Goal: Find specific page/section: Find specific page/section

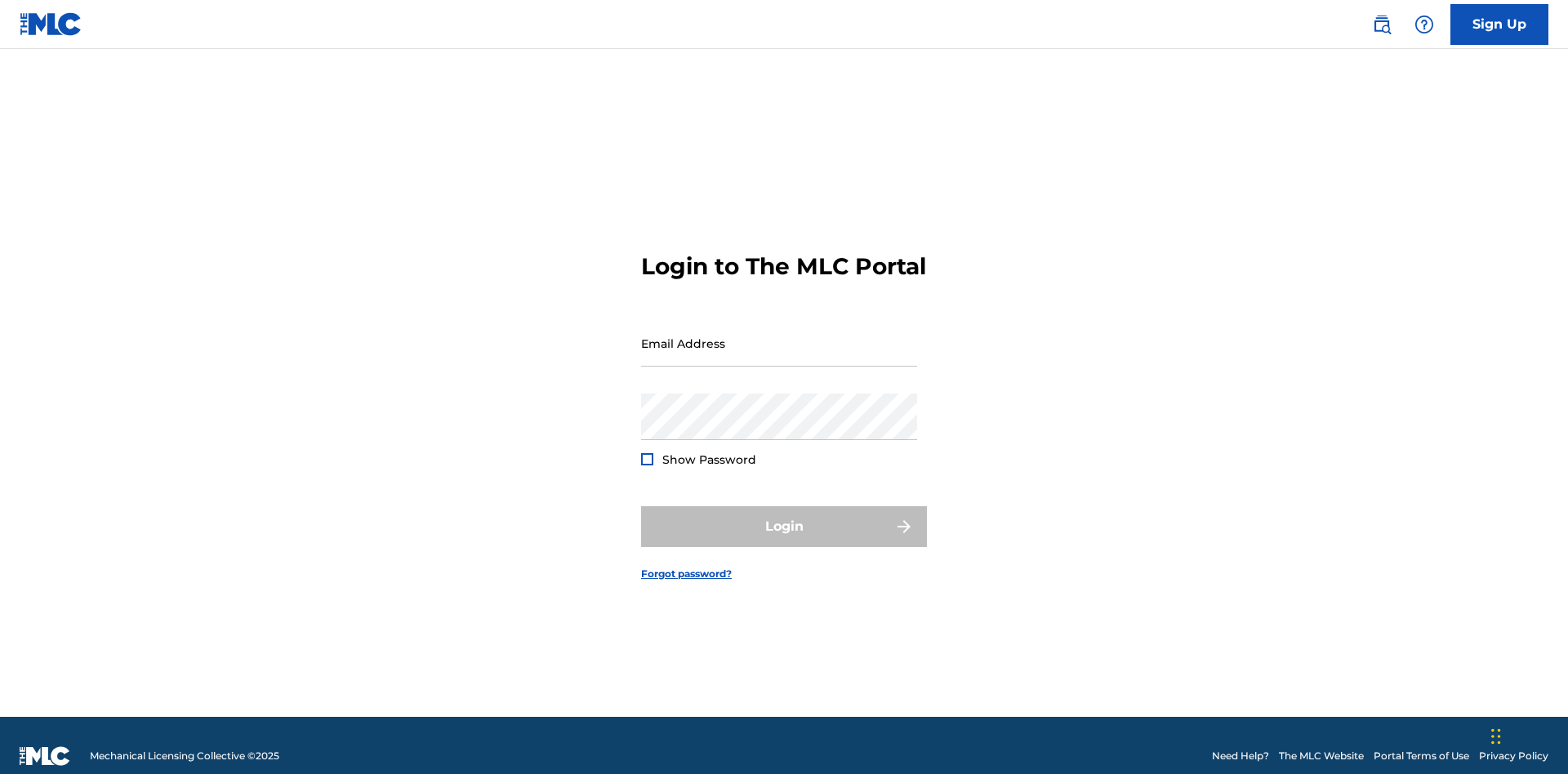
scroll to position [22, 0]
click at [779, 336] on input "Email Address" at bounding box center [779, 343] width 276 height 46
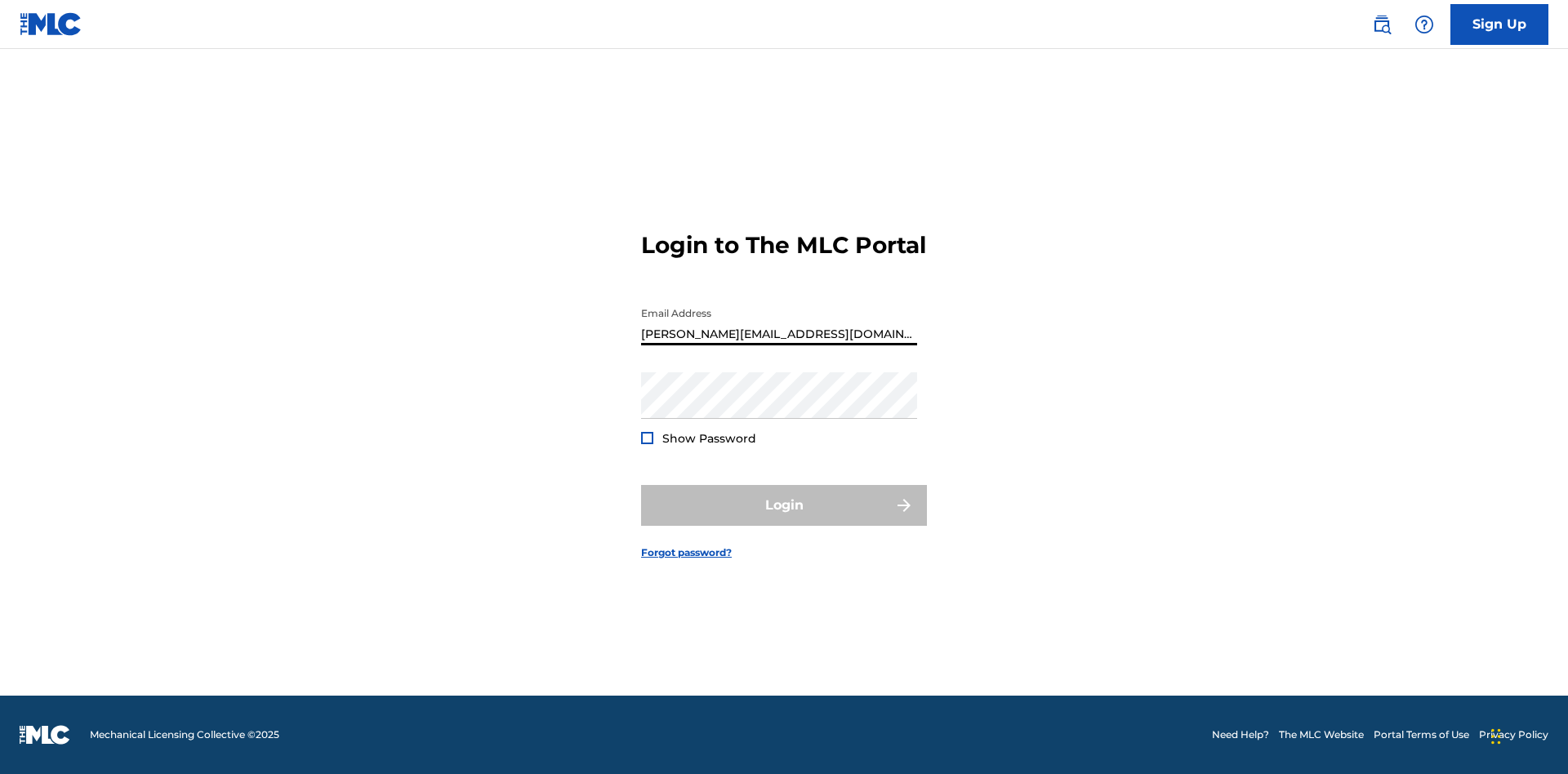
type input "[PERSON_NAME][EMAIL_ADDRESS][DOMAIN_NAME]"
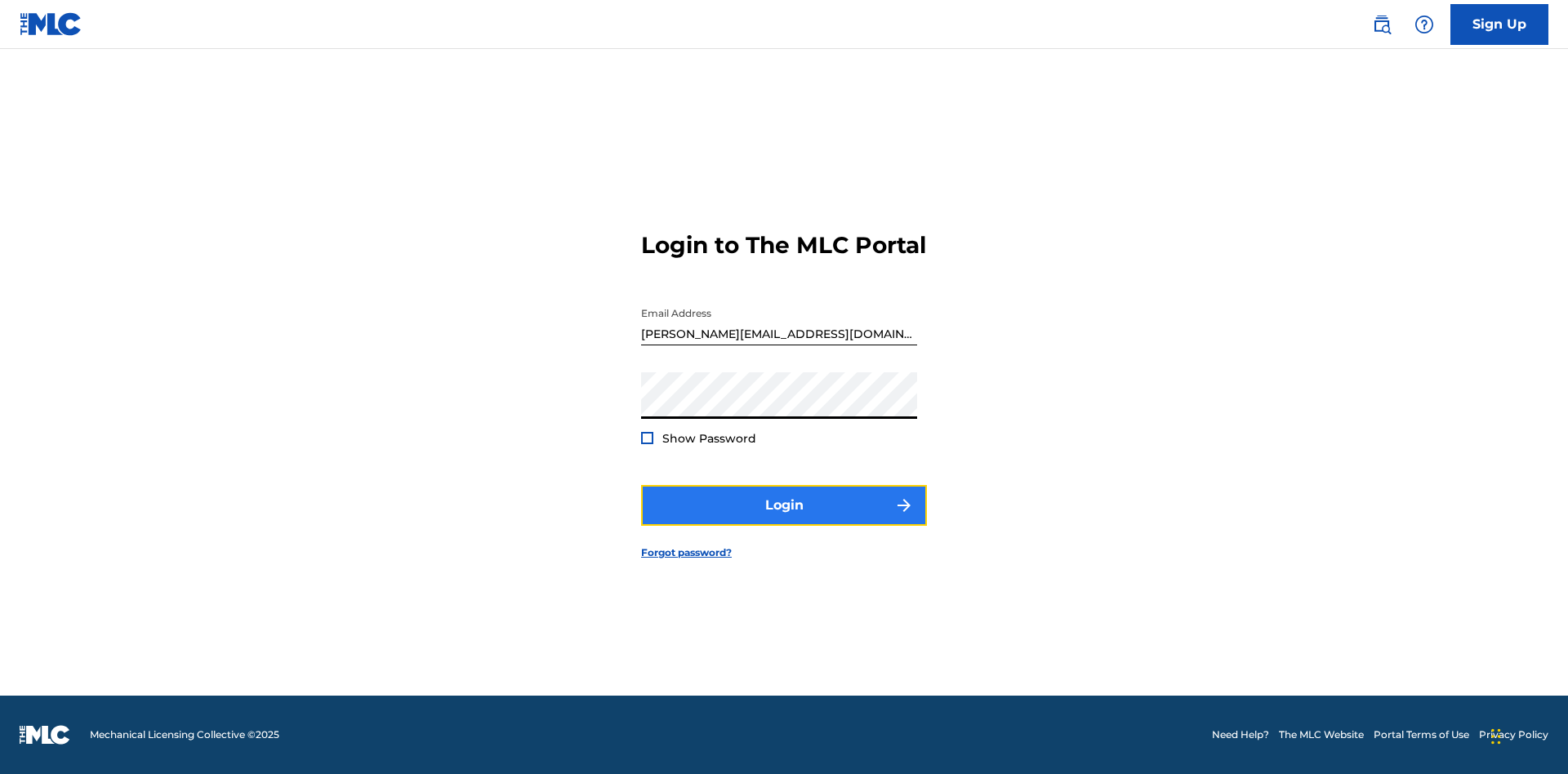
click at [784, 520] on button "Login" at bounding box center [784, 506] width 286 height 41
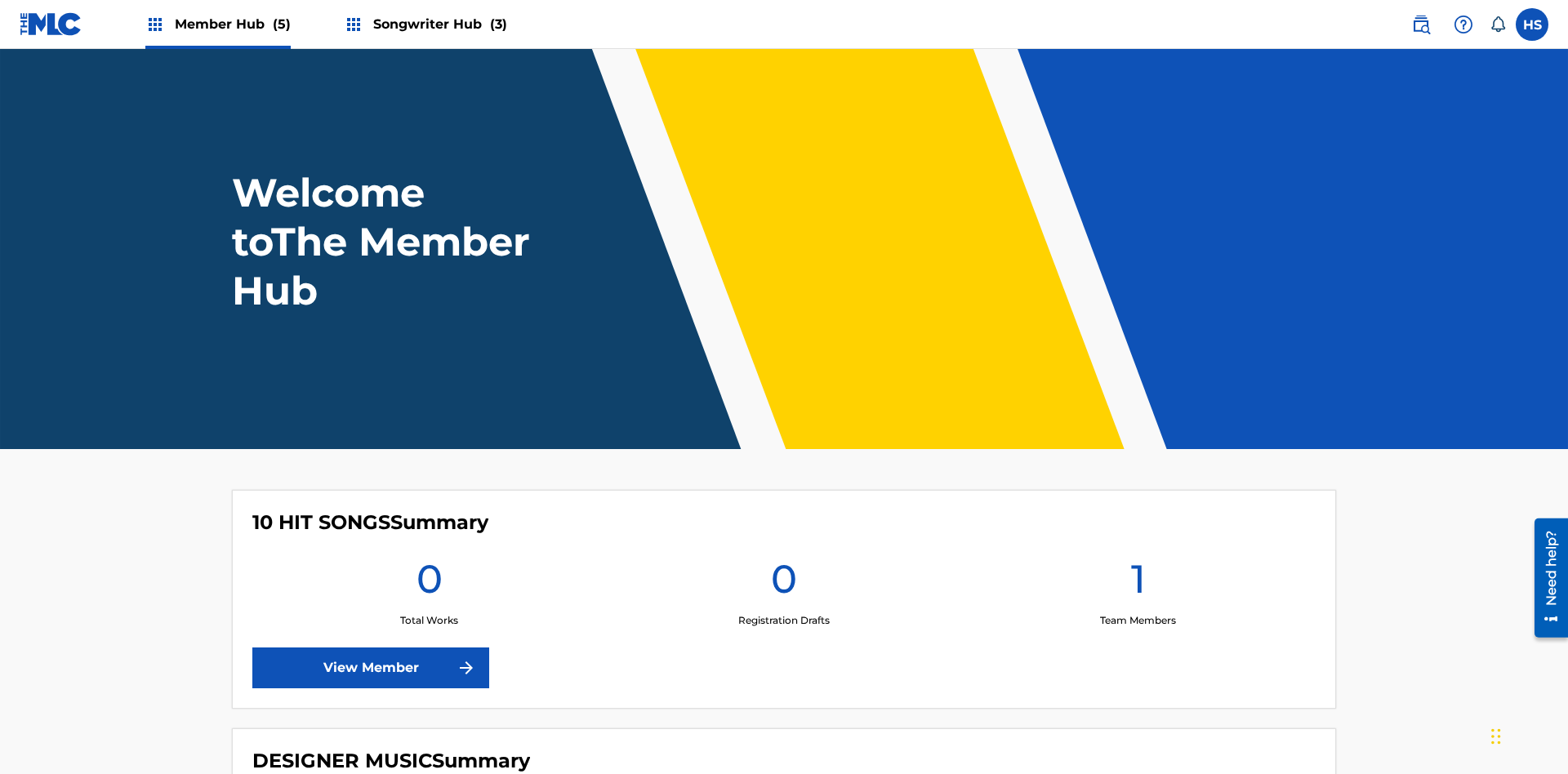
click at [231, 24] on span "Member Hub (5)" at bounding box center [233, 24] width 116 height 19
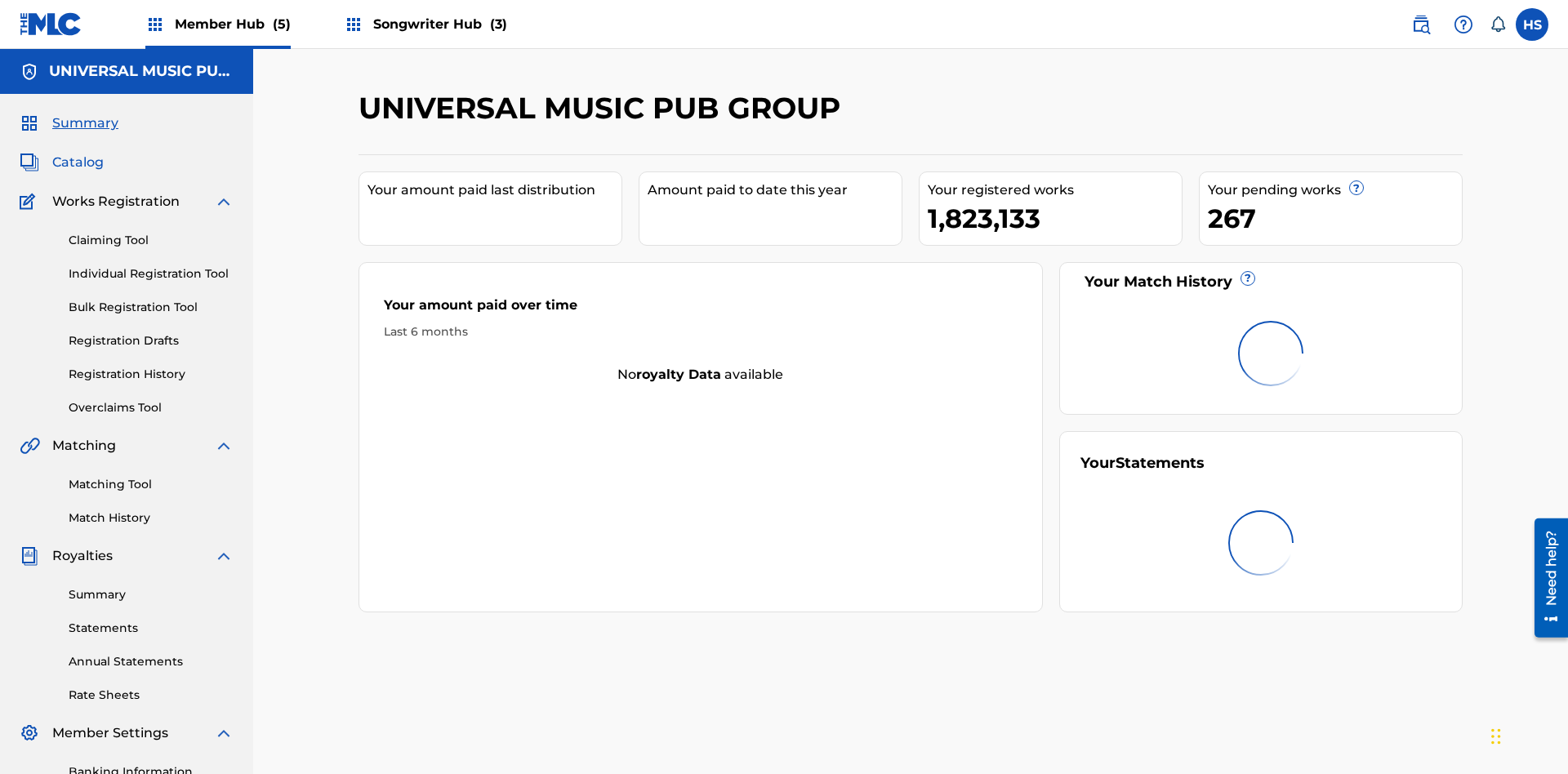
click at [78, 152] on span "Catalog" at bounding box center [78, 162] width 51 height 20
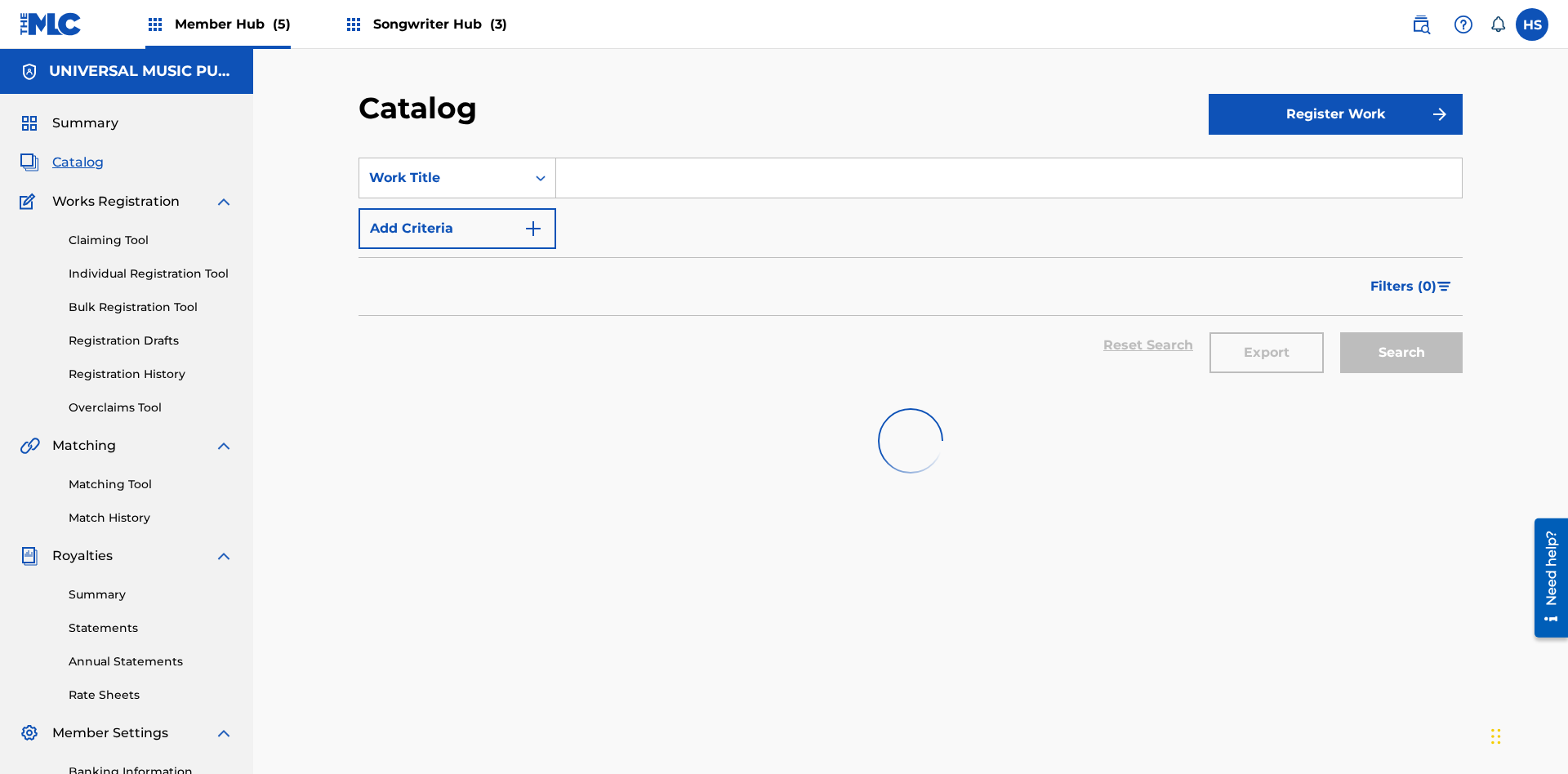
click at [1009, 158] on input "Search Form" at bounding box center [1009, 178] width 906 height 39
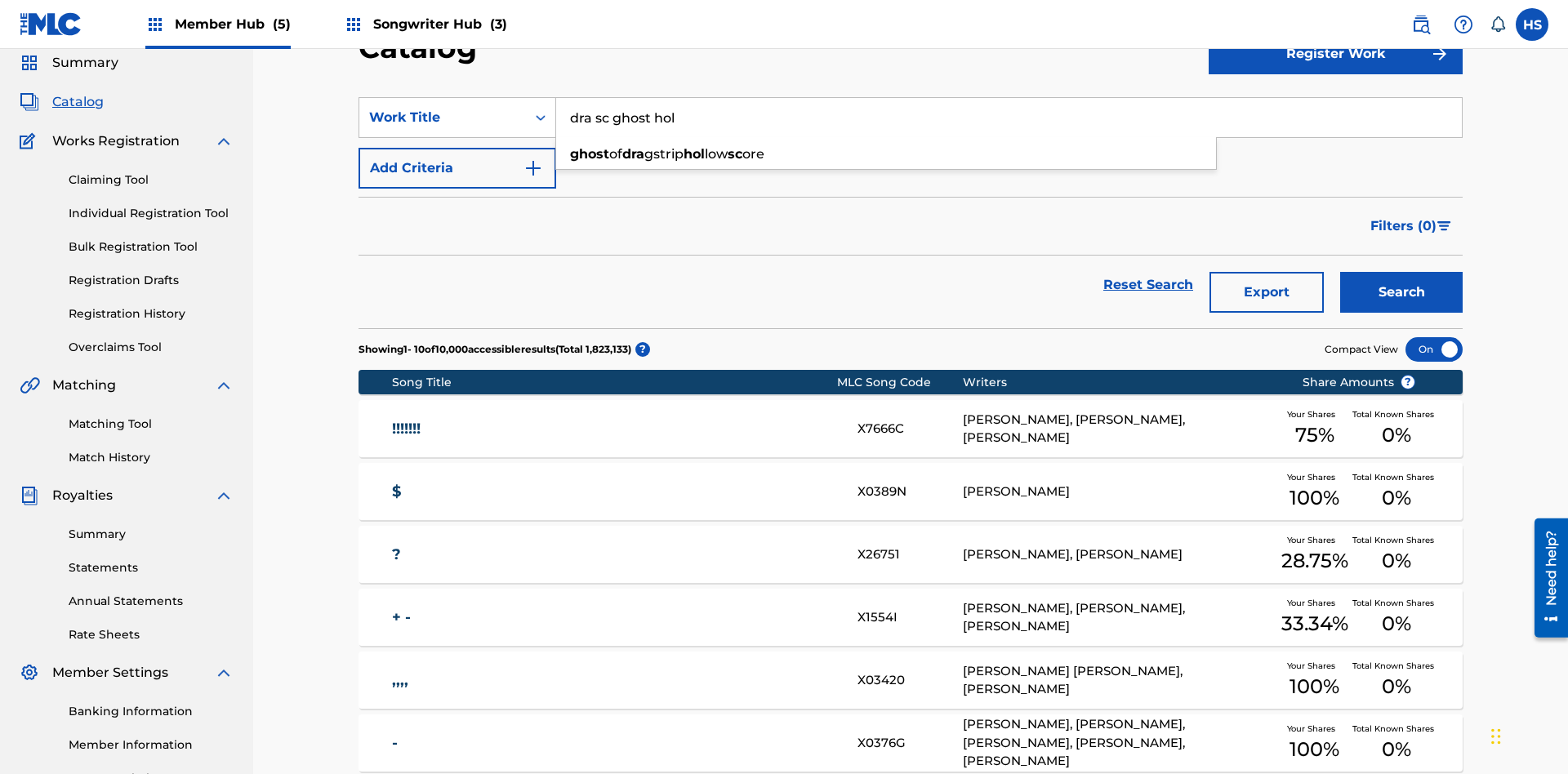
scroll to position [102, 0]
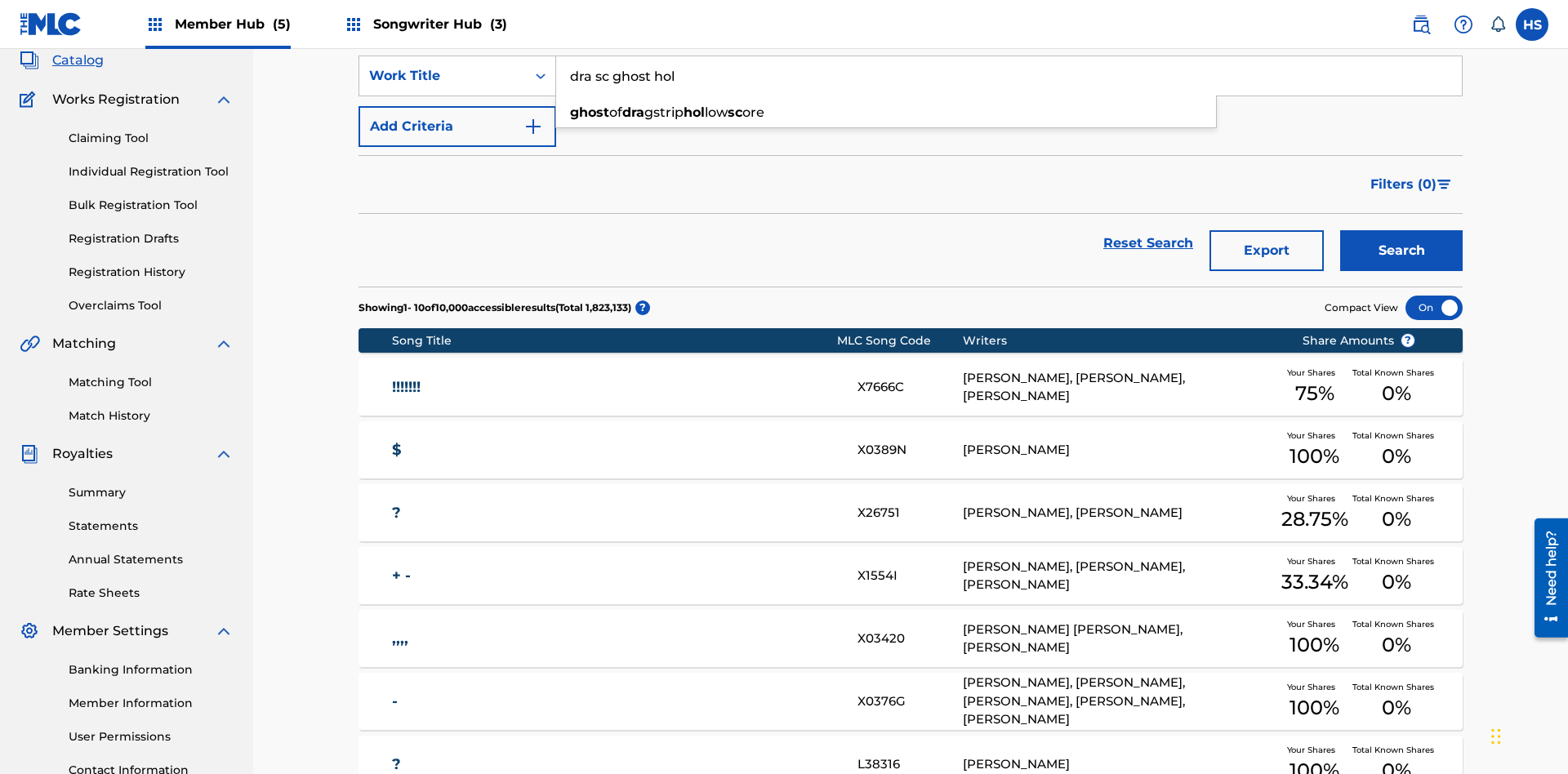
click at [886, 113] on div "ghost of dra gstrip hol low sc ore" at bounding box center [886, 113] width 660 height 29
type input "ghost of dragstrip hollow score"
click at [438, 24] on span "Songwriter Hub (3)" at bounding box center [440, 24] width 134 height 19
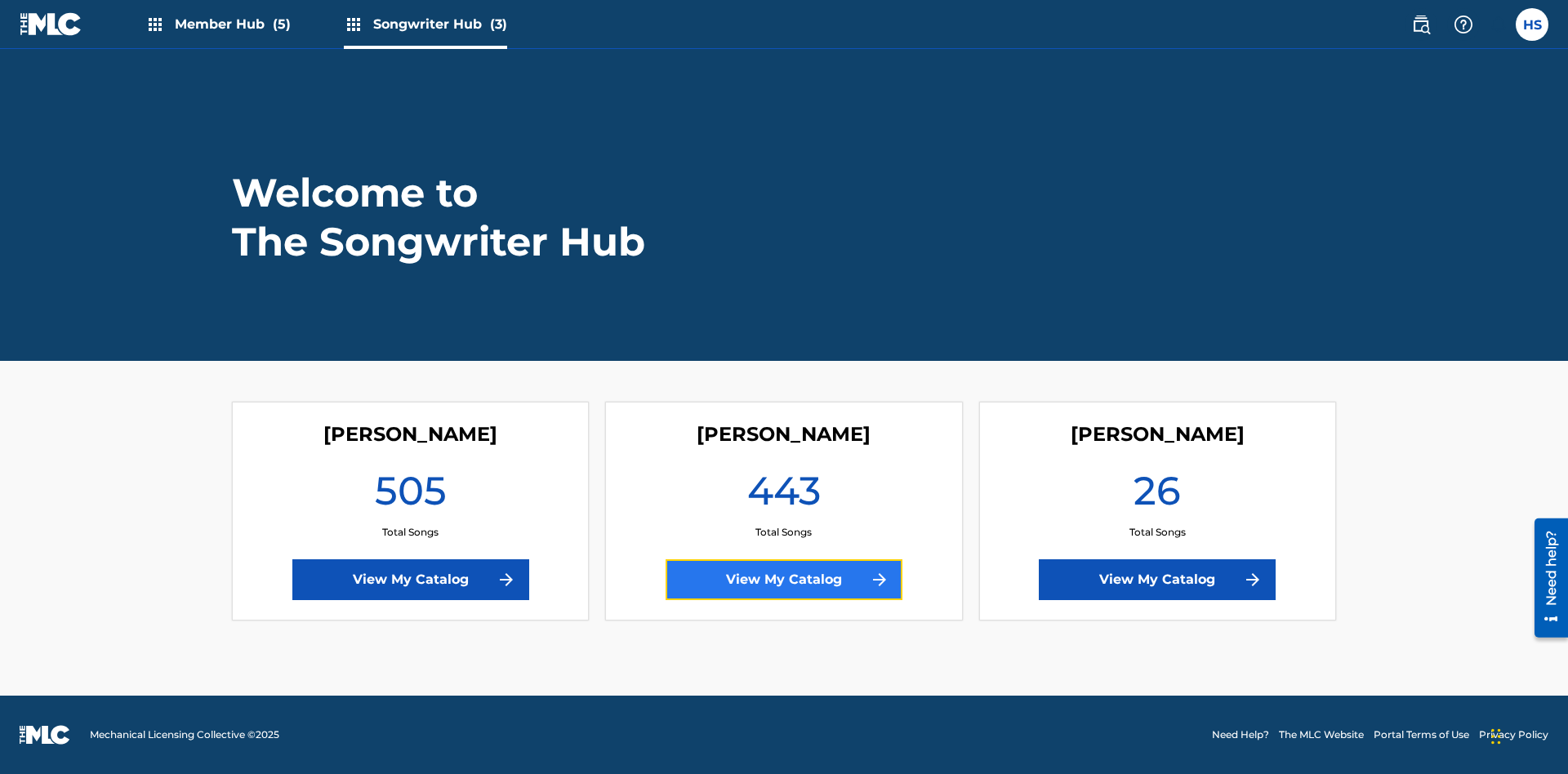
click at [784, 580] on link "View My Catalog" at bounding box center [784, 580] width 237 height 41
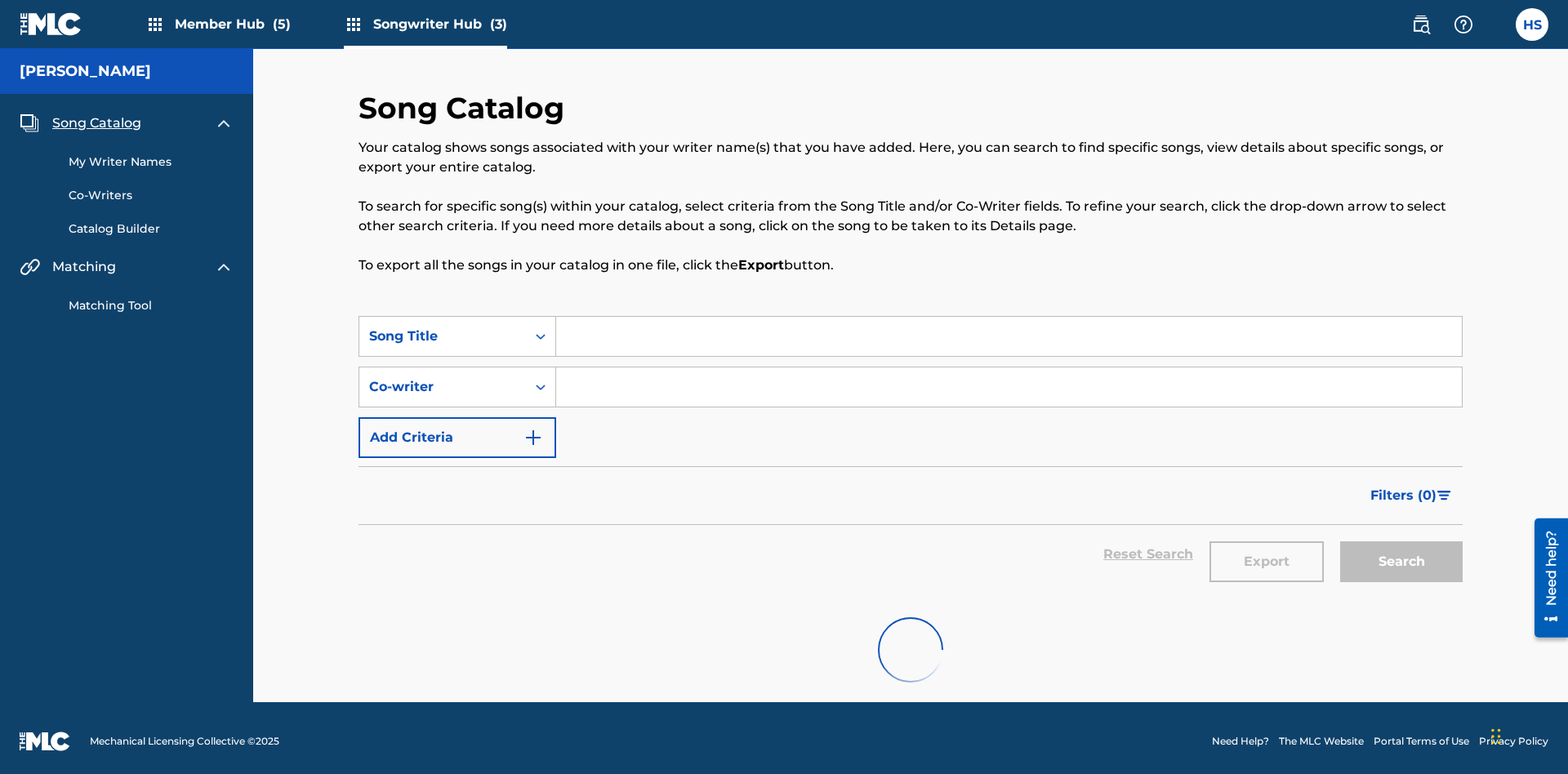
click at [96, 117] on span "Song Catalog" at bounding box center [96, 124] width 89 height 20
click at [1009, 317] on input "Search Form" at bounding box center [1009, 337] width 906 height 39
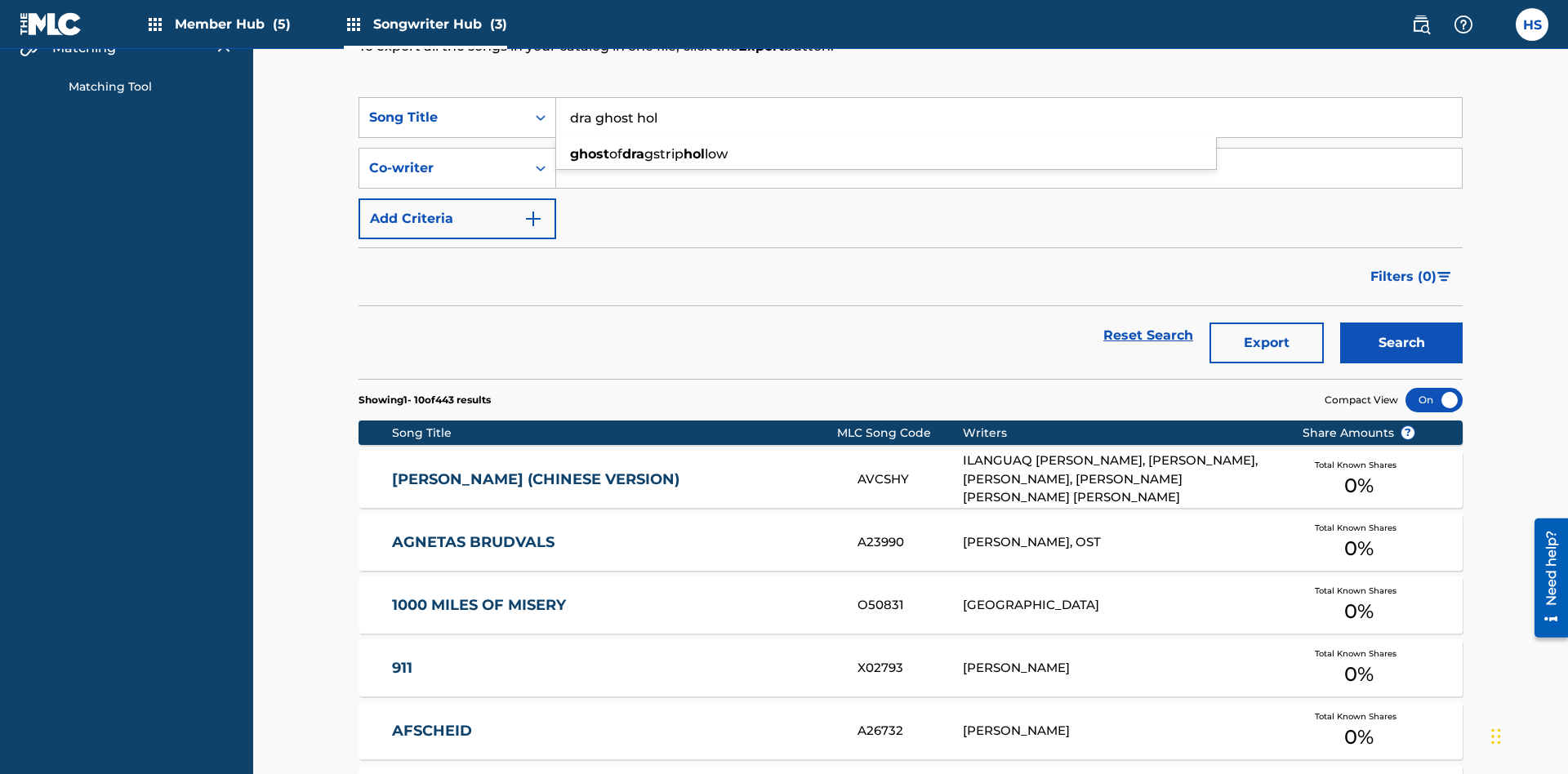
scroll to position [260, 0]
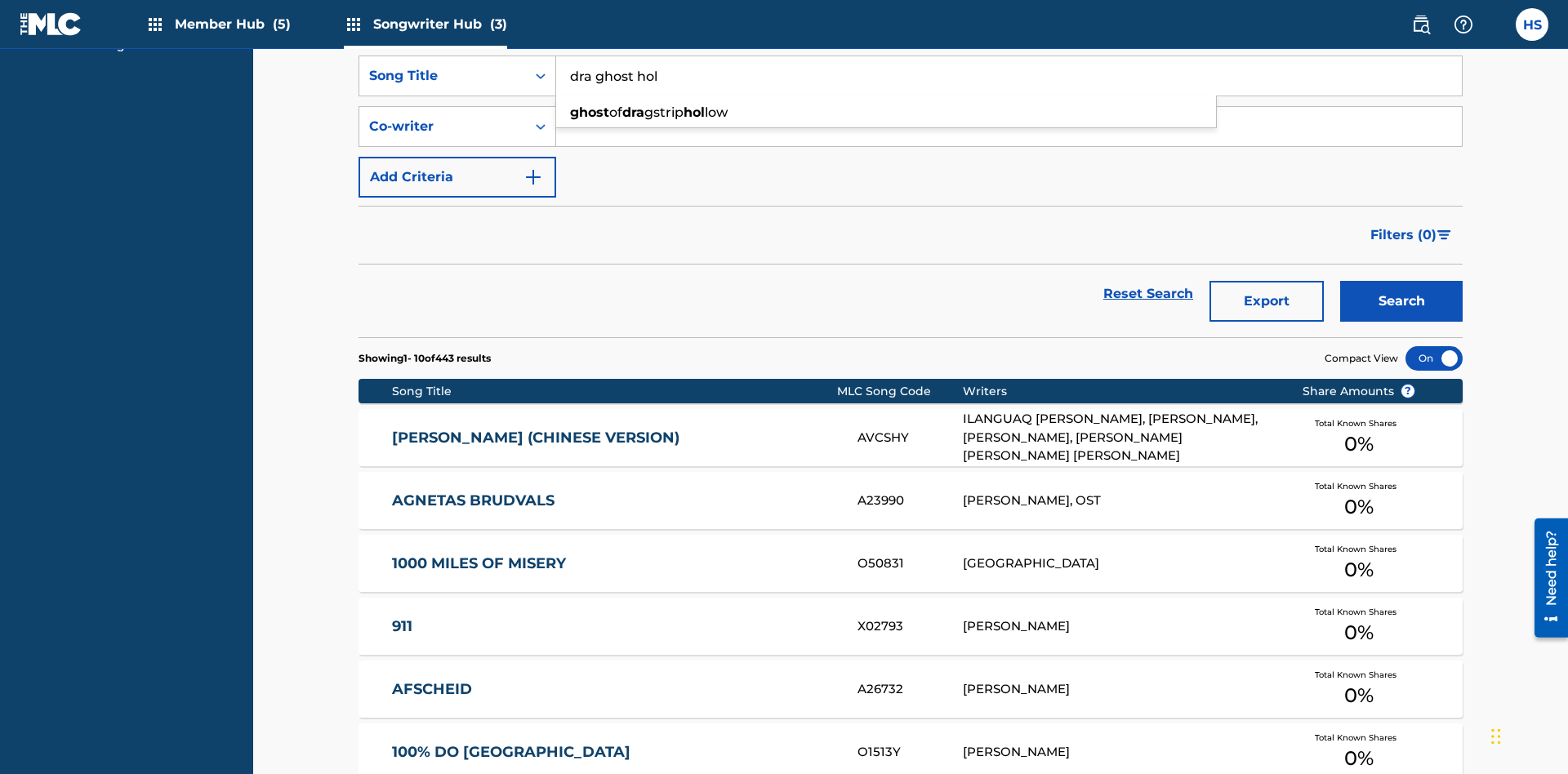
click at [886, 113] on div "ghost of dra gstrip hol low" at bounding box center [886, 113] width 660 height 29
type input "ghost of dragstrip hollow"
